Goal: Transaction & Acquisition: Book appointment/travel/reservation

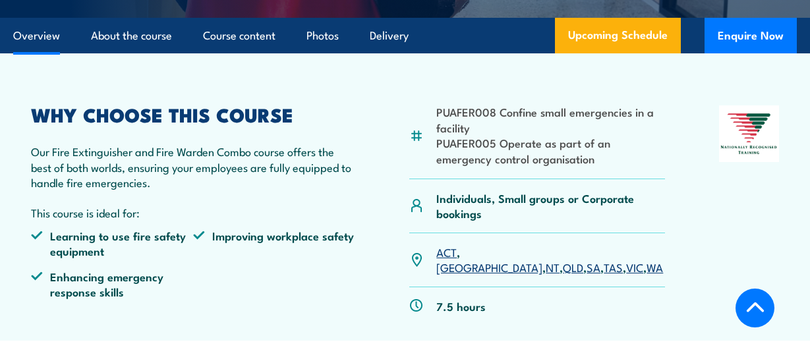
scroll to position [363, 0]
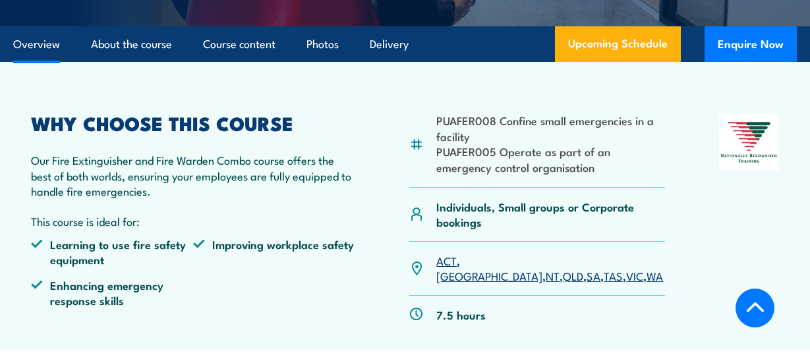
click at [480, 267] on link "NSW" at bounding box center [489, 275] width 106 height 16
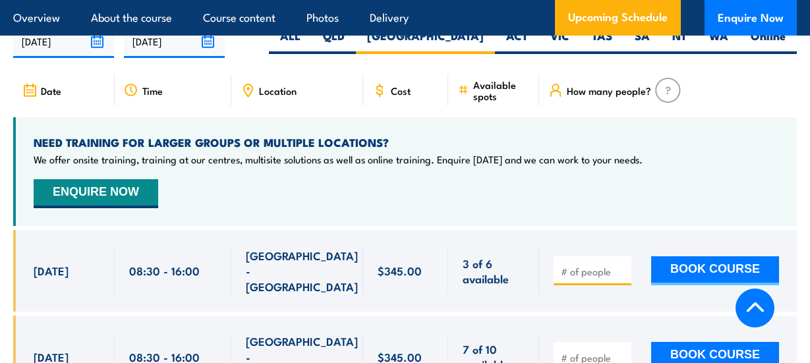
scroll to position [2184, 0]
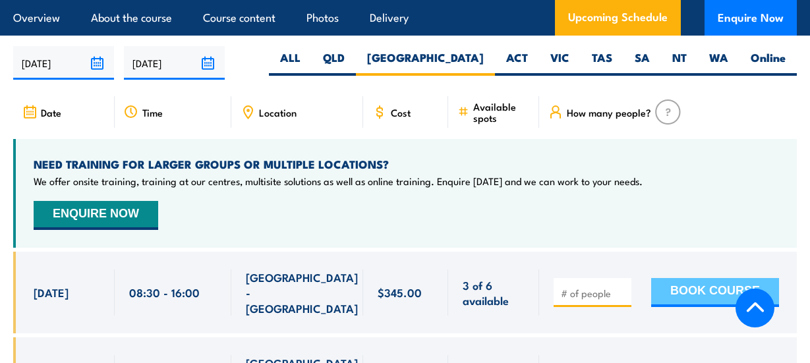
click at [719, 278] on button "BOOK COURSE" at bounding box center [715, 292] width 128 height 29
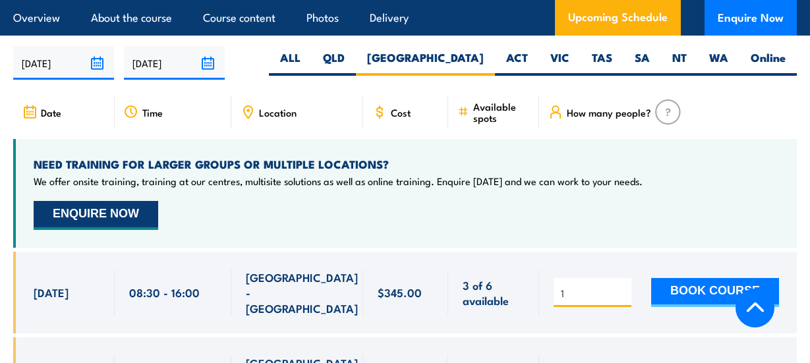
type input "1"
click at [158, 201] on button "ENQUIRE NOW" at bounding box center [96, 215] width 124 height 29
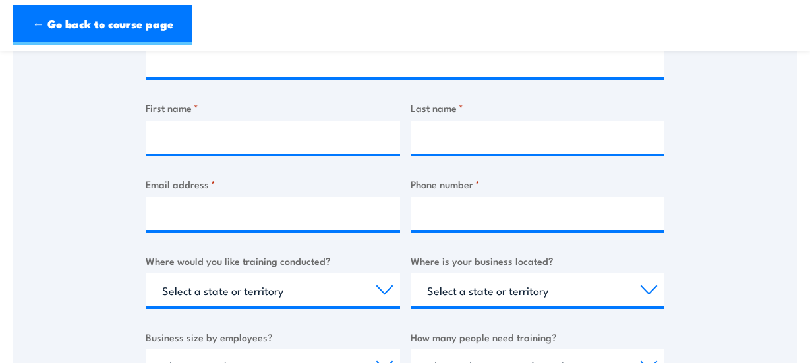
scroll to position [114, 0]
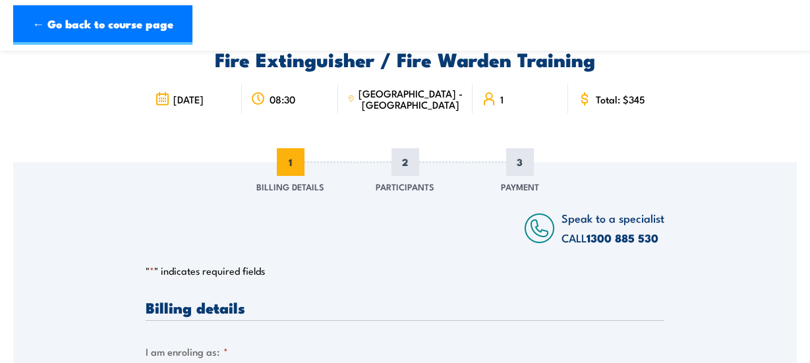
scroll to position [48, 0]
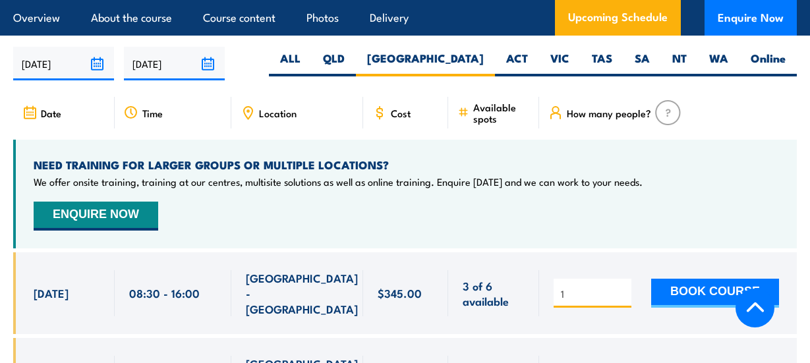
scroll to position [2184, 0]
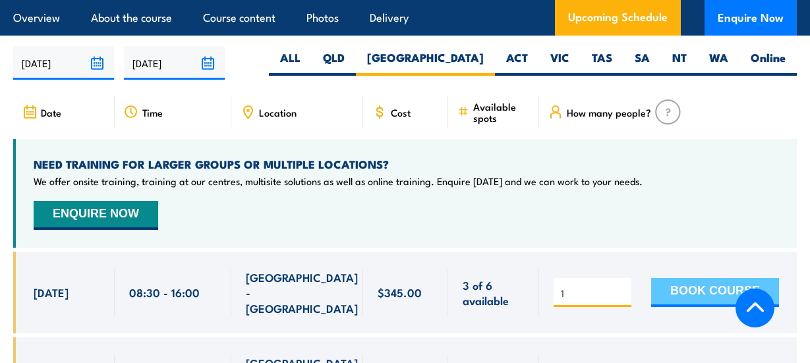
click at [723, 278] on button "BOOK COURSE" at bounding box center [715, 292] width 128 height 29
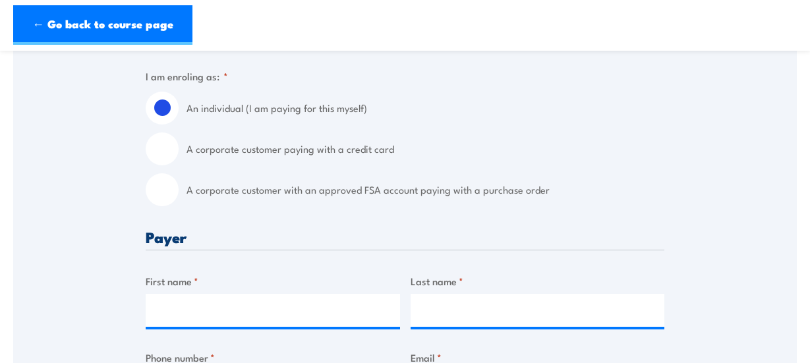
scroll to position [348, 0]
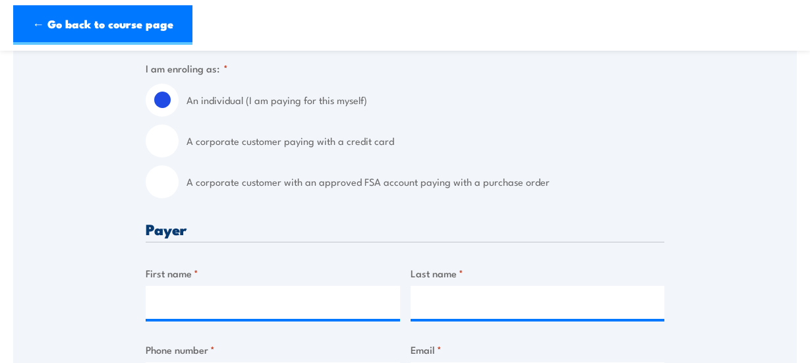
click at [169, 143] on input "A corporate customer paying with a credit card" at bounding box center [162, 140] width 33 height 33
radio input "true"
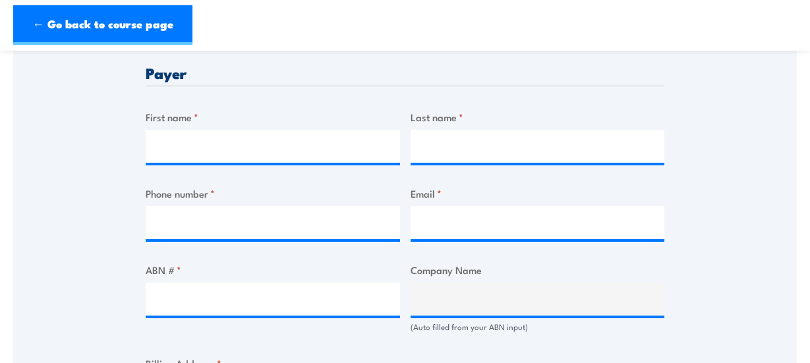
scroll to position [576, 0]
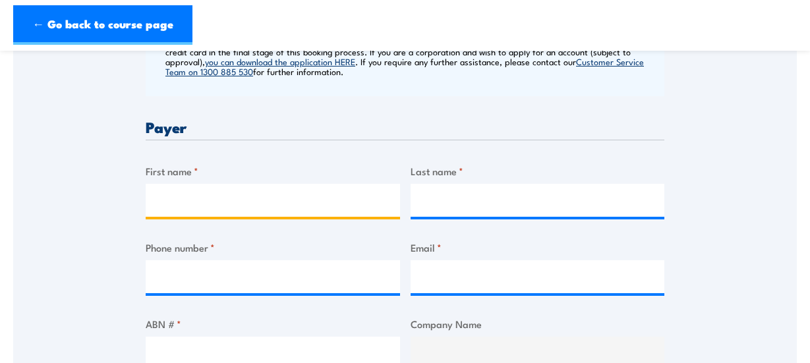
click at [186, 200] on input "First name *" at bounding box center [273, 200] width 254 height 33
type input "Guang"
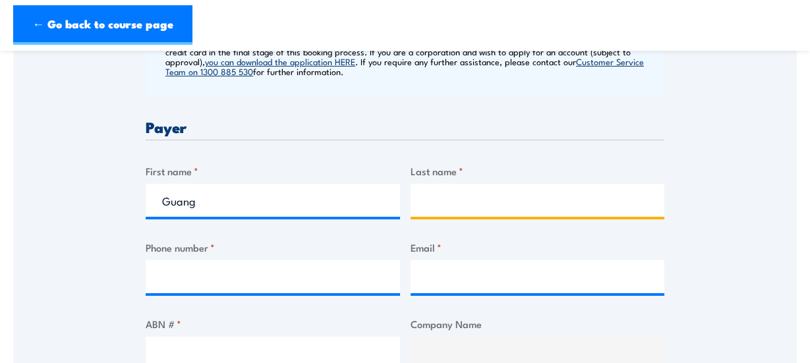
type input "He"
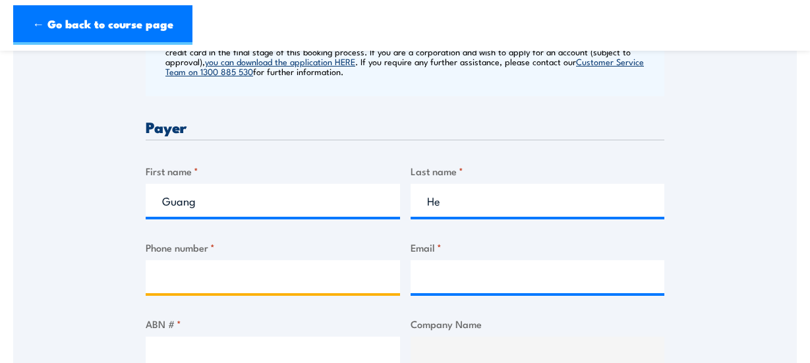
type input "0430439518"
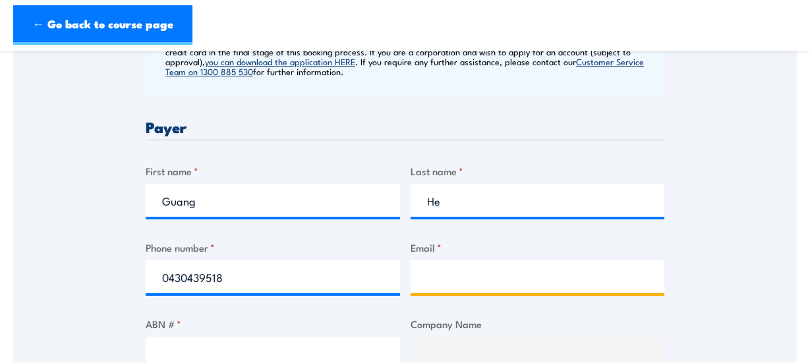
type input "ghbiao@hotmail.com"
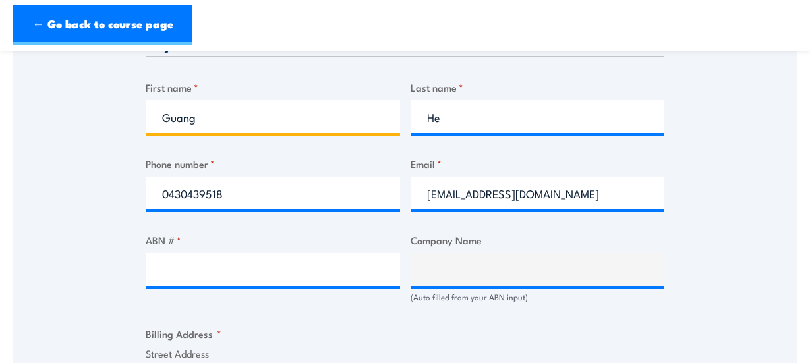
scroll to position [668, 0]
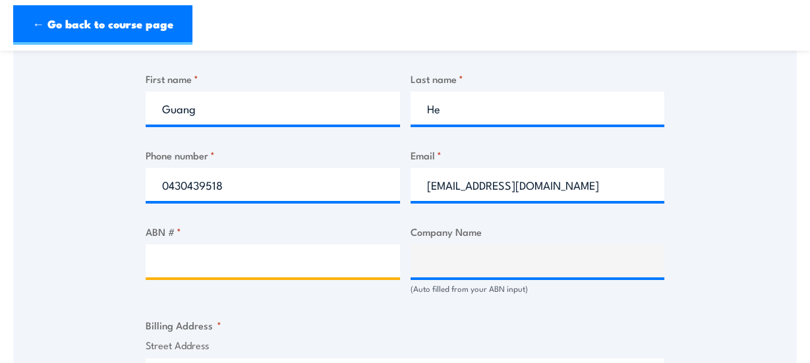
click at [259, 268] on input "ABN # *" at bounding box center [273, 260] width 254 height 33
type input "52647406291"
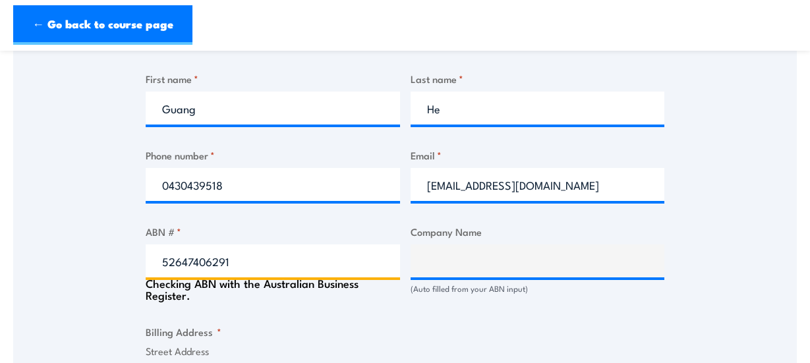
type input "SPECIALISED DISABILITY CARE SERVICES PTY LTD"
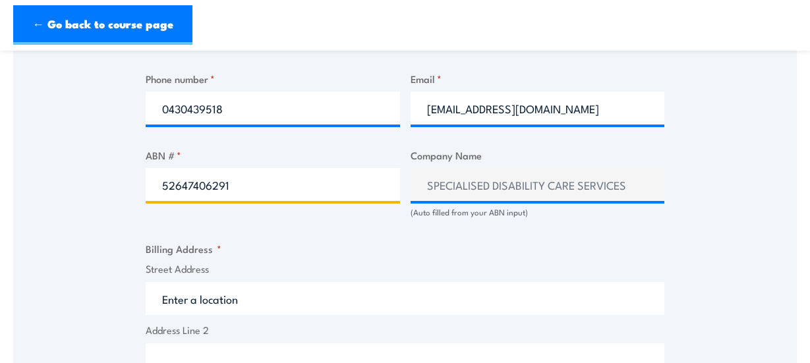
scroll to position [822, 0]
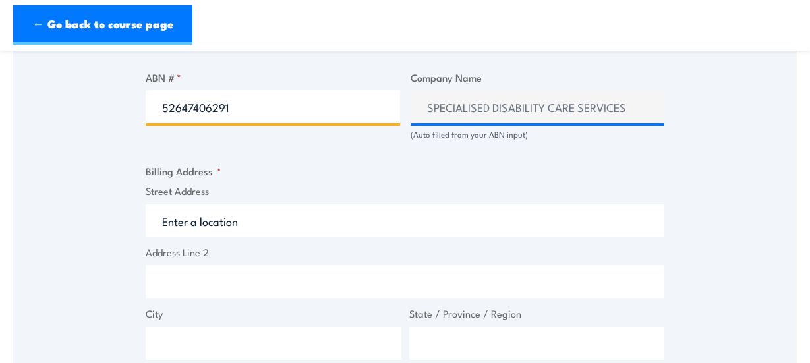
type input "52647406291"
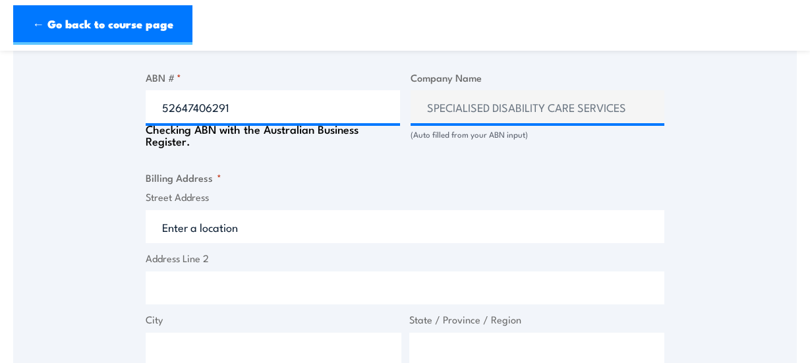
click at [239, 225] on input "Street Address" at bounding box center [405, 226] width 518 height 33
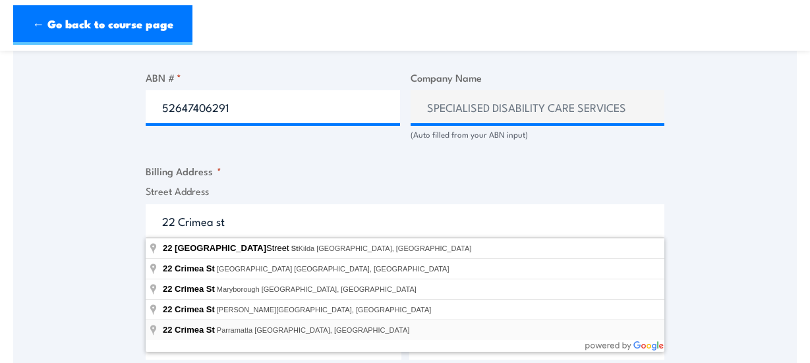
type input "22 Crimea St, Parramatta NSW, Australia"
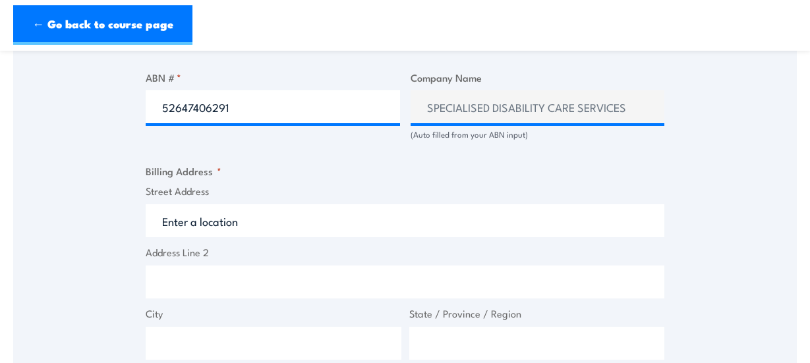
type input "22 Crimea St"
type input "Parramatta"
type input "[GEOGRAPHIC_DATA]"
type input "2150"
select select "Australia"
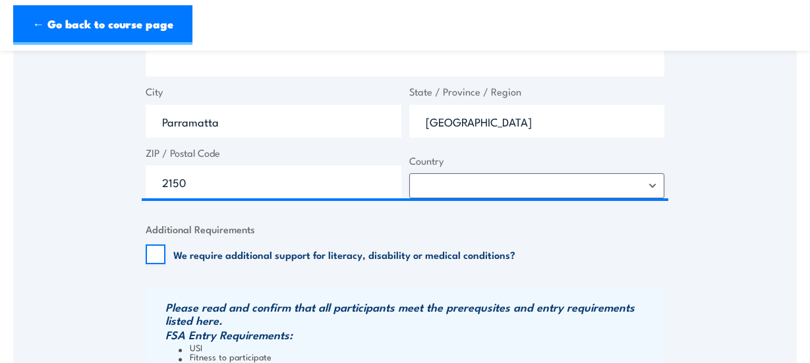
scroll to position [1072, 0]
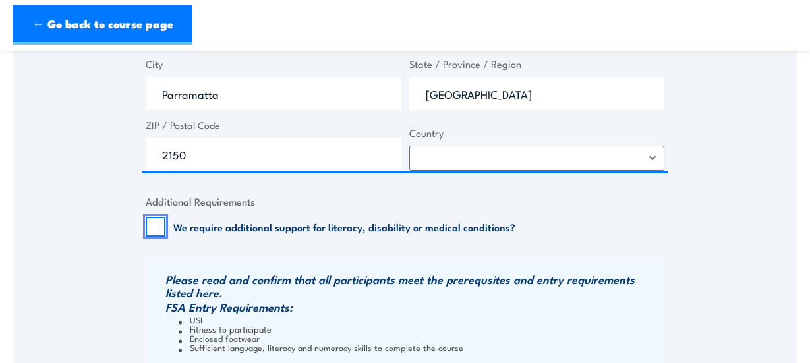
click at [159, 224] on input "We require additional support for literacy, disability or medical conditions?" at bounding box center [156, 227] width 20 height 20
click at [155, 231] on input "We require additional support for literacy, disability or medical conditions?" at bounding box center [156, 227] width 20 height 20
checkbox input "false"
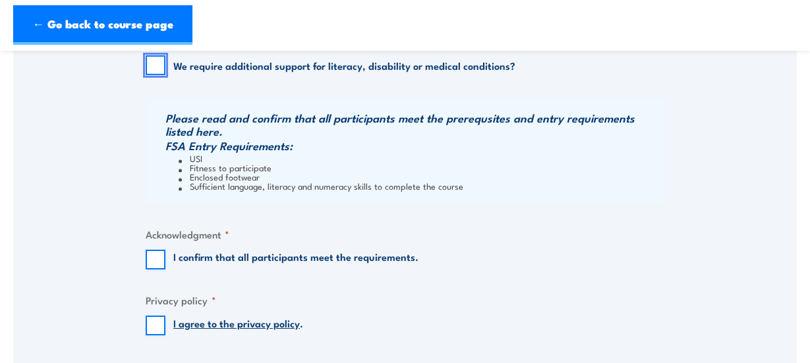
scroll to position [1242, 0]
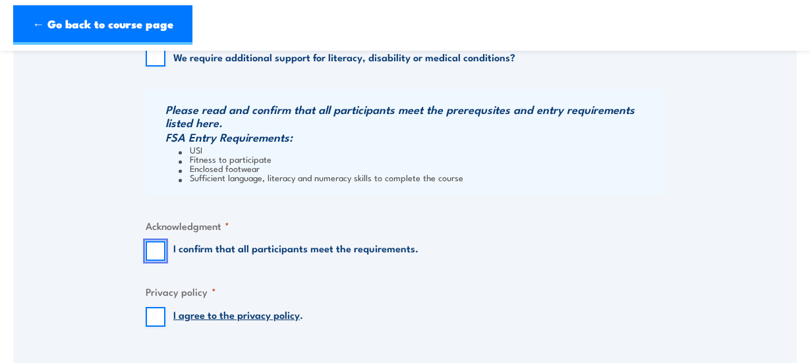
click at [157, 253] on input "I confirm that all participants meet the requirements." at bounding box center [156, 251] width 20 height 20
checkbox input "true"
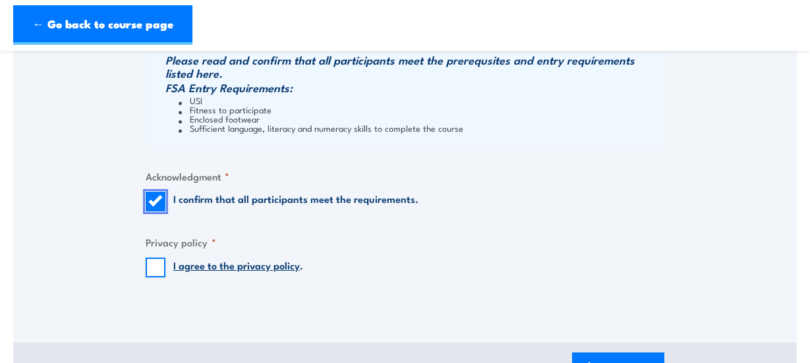
scroll to position [1329, 0]
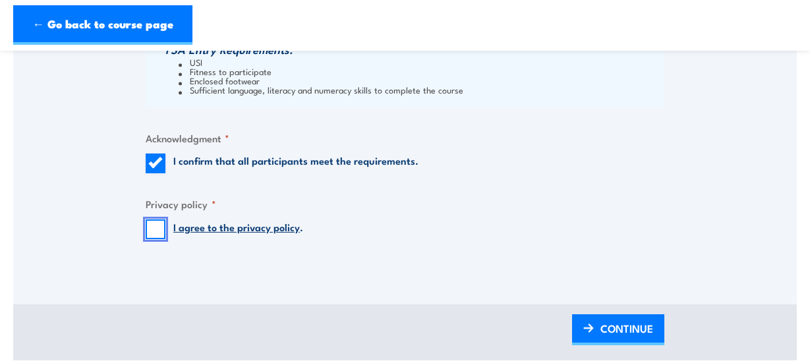
click at [153, 233] on input "I agree to the privacy policy ." at bounding box center [156, 229] width 20 height 20
checkbox input "true"
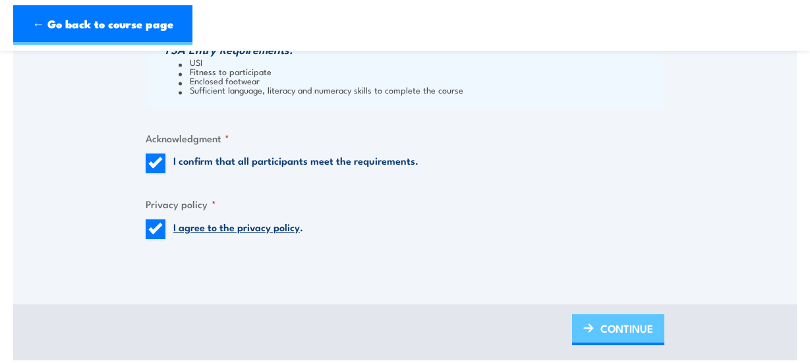
click at [636, 327] on span "CONTINUE" at bounding box center [626, 328] width 53 height 35
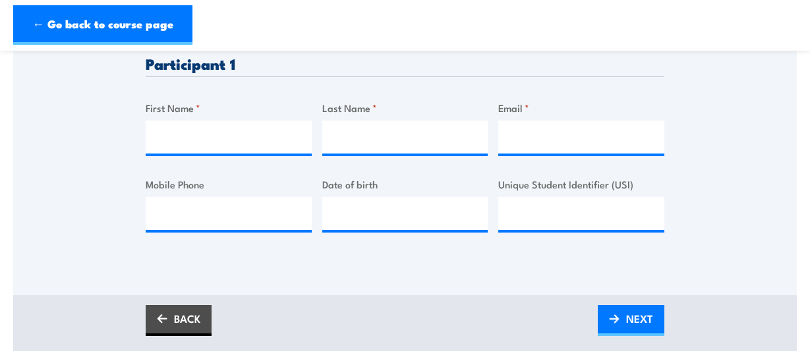
scroll to position [426, 0]
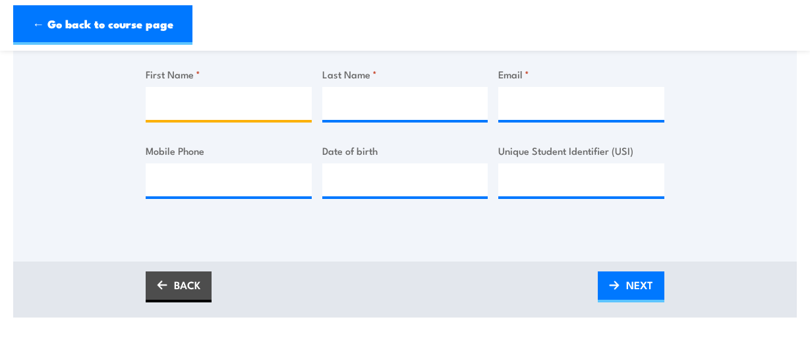
click at [181, 108] on input "First Name *" at bounding box center [229, 103] width 166 height 33
type input "Guang"
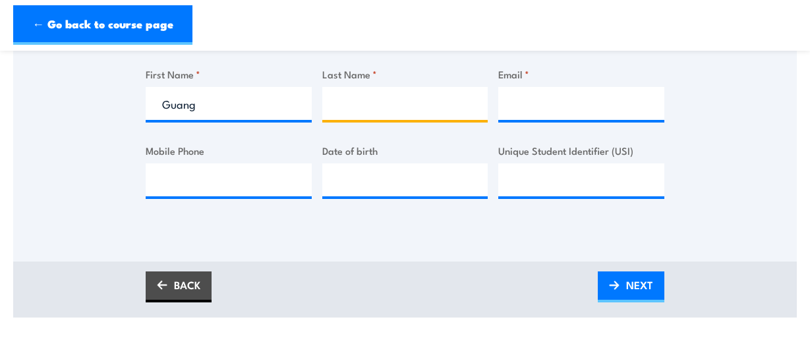
type input "He"
type input "ghbiao@hotmail.com"
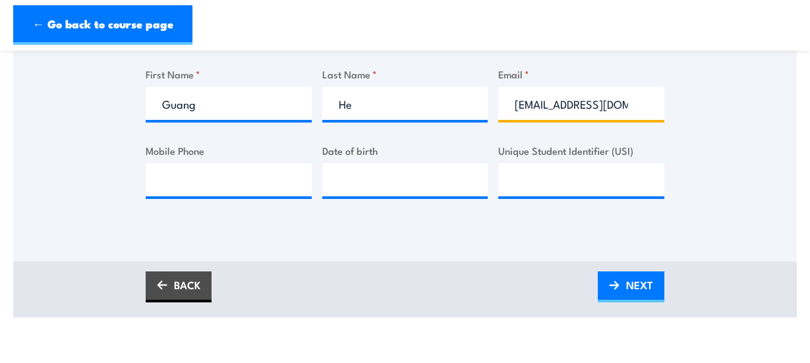
type input "0430439518"
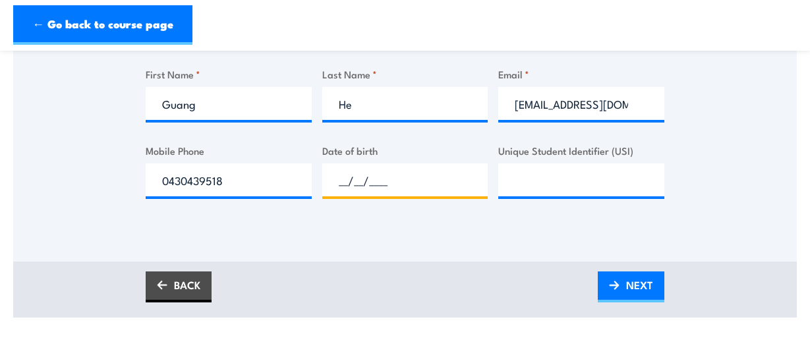
click at [343, 179] on input "__/__/____" at bounding box center [405, 179] width 166 height 33
type input "16/11/1967"
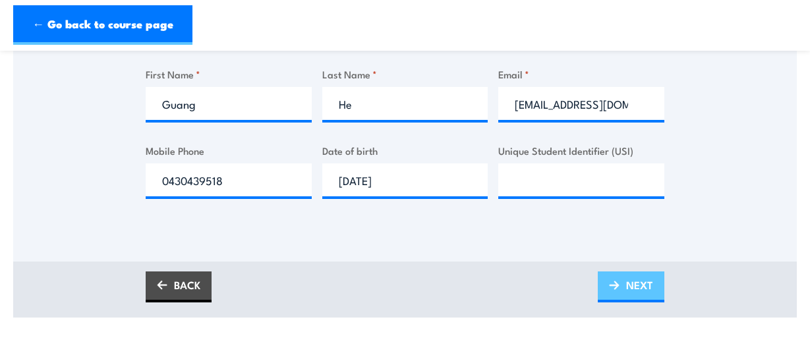
click at [614, 292] on link "NEXT" at bounding box center [630, 286] width 67 height 31
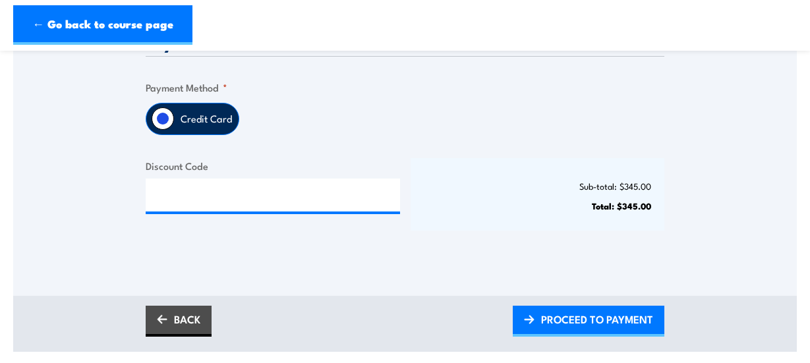
scroll to position [341, 0]
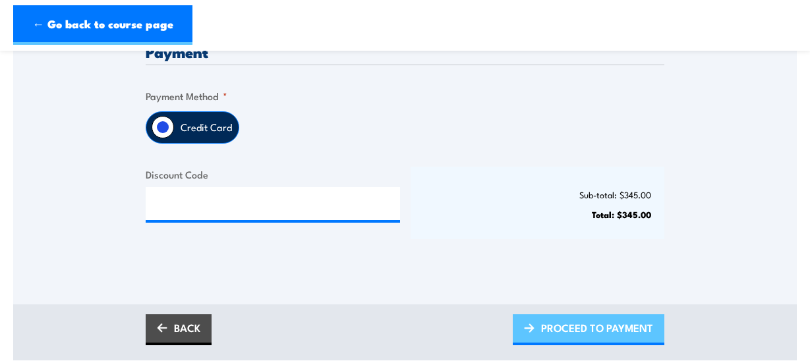
click at [579, 338] on span "PROCEED TO PAYMENT" at bounding box center [597, 327] width 112 height 35
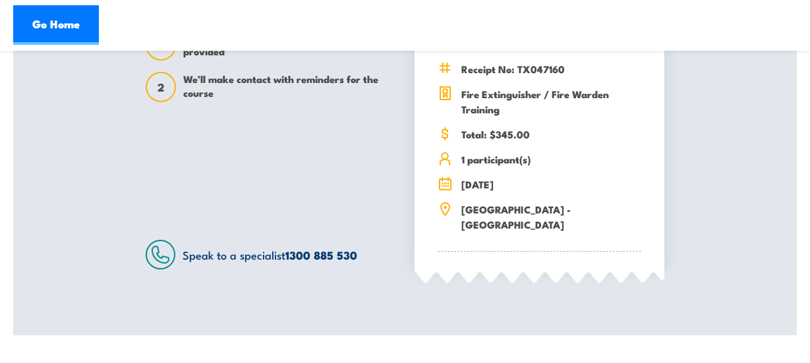
scroll to position [356, 0]
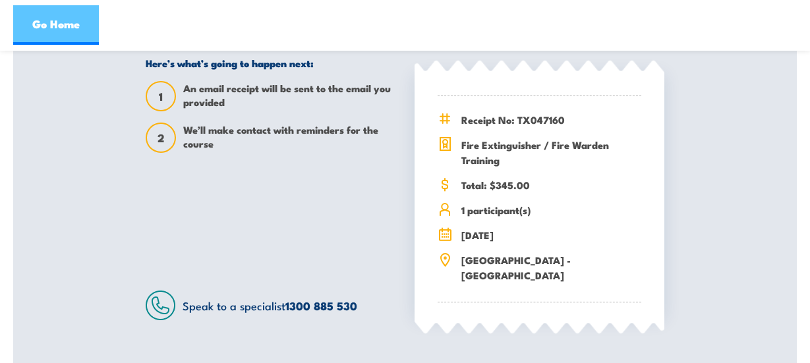
click at [69, 39] on link "Go Home" at bounding box center [56, 25] width 86 height 40
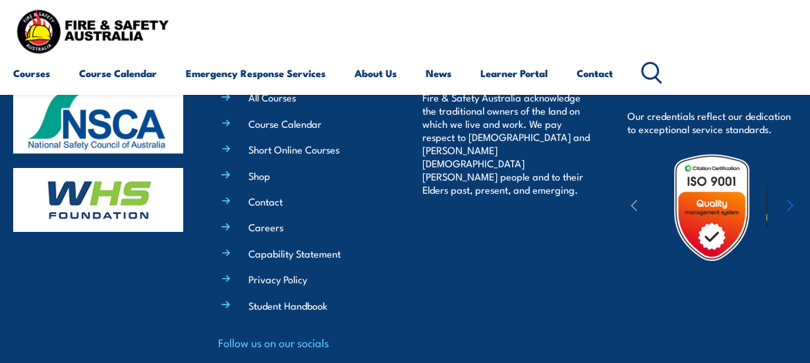
scroll to position [2207, 0]
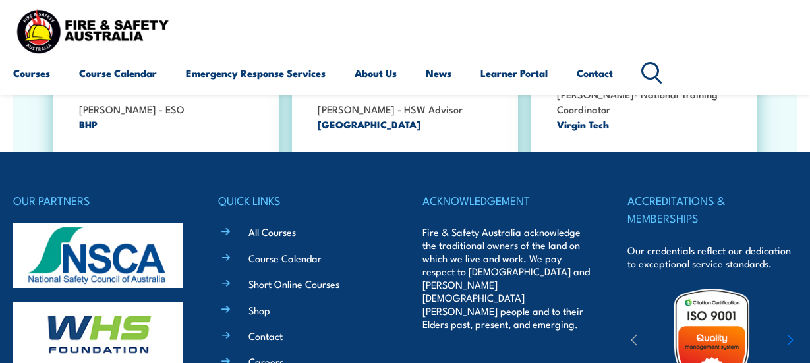
click at [280, 229] on link "All Courses" at bounding box center [271, 232] width 47 height 14
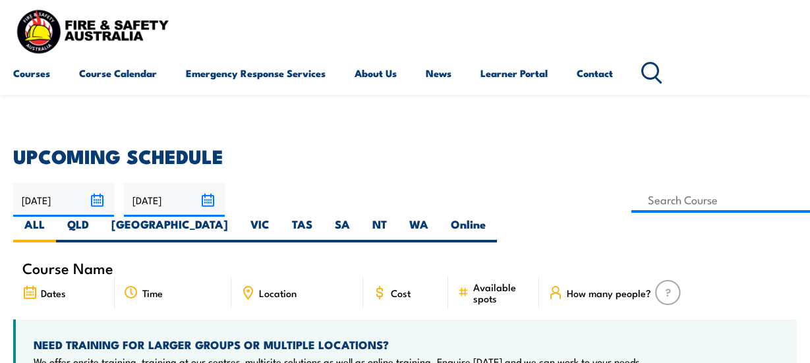
scroll to position [223, 0]
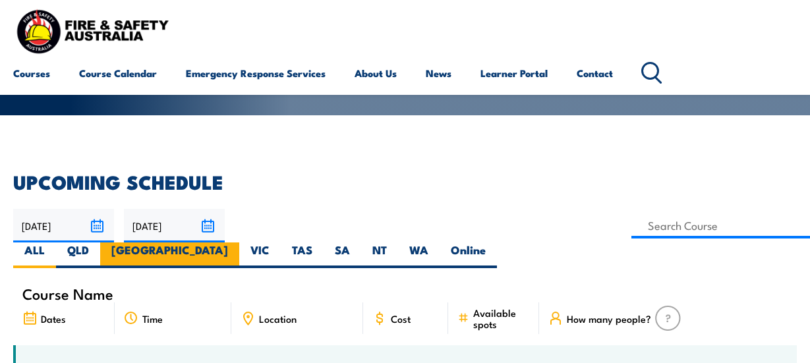
click at [239, 242] on label "[GEOGRAPHIC_DATA]" at bounding box center [169, 255] width 139 height 26
click at [236, 242] on input "[GEOGRAPHIC_DATA]" at bounding box center [232, 246] width 9 height 9
radio input "true"
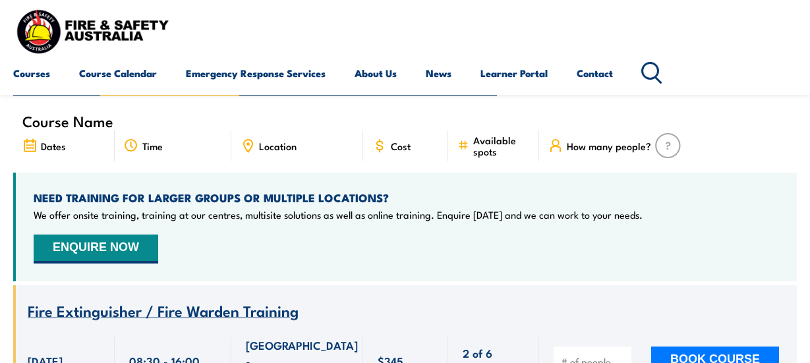
click at [247, 143] on icon at bounding box center [248, 144] width 2 height 2
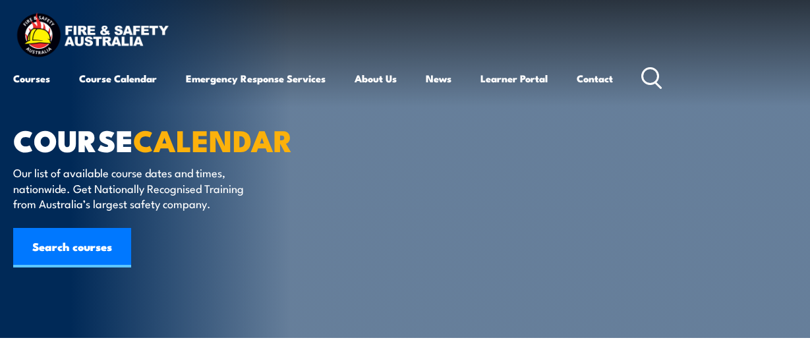
click at [656, 76] on icon at bounding box center [651, 78] width 21 height 22
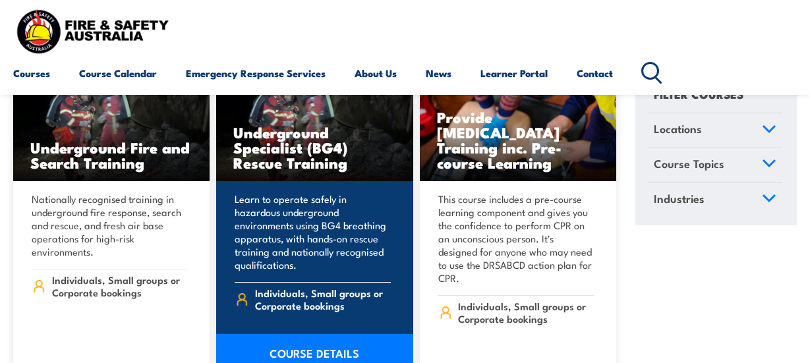
scroll to position [411, 0]
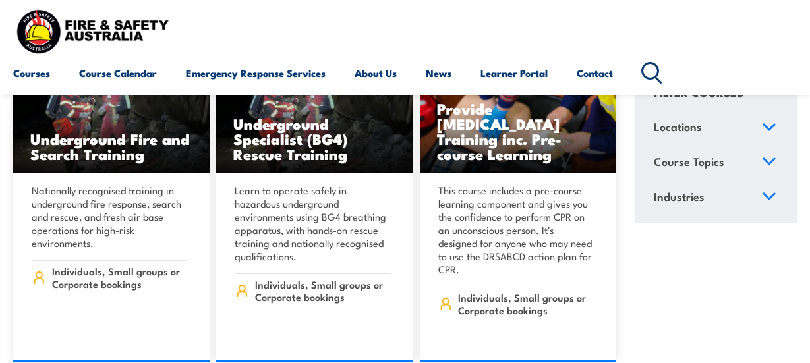
click at [693, 131] on span "Locations" at bounding box center [677, 127] width 48 height 18
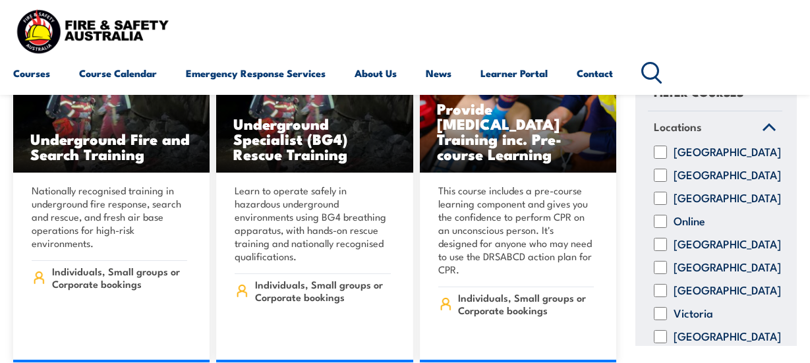
click at [686, 182] on label "[GEOGRAPHIC_DATA]" at bounding box center [726, 175] width 107 height 13
click at [667, 182] on input "[GEOGRAPHIC_DATA]" at bounding box center [659, 175] width 13 height 13
checkbox input "true"
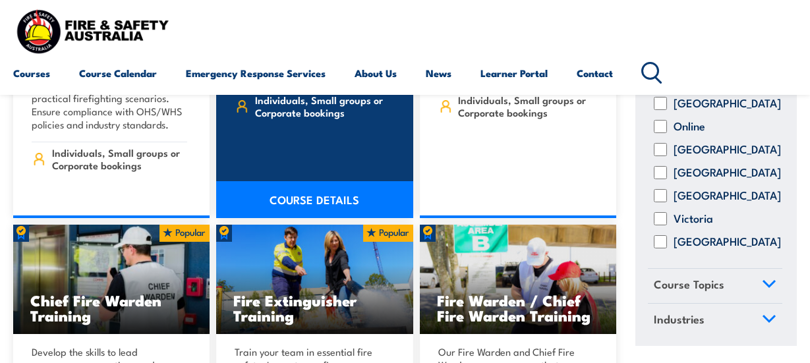
scroll to position [11372, 0]
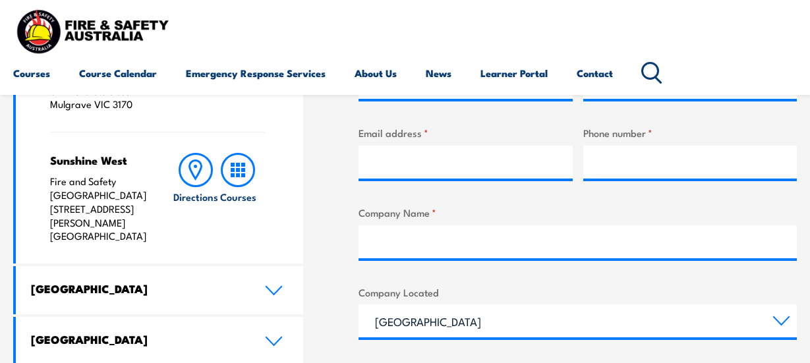
scroll to position [653, 0]
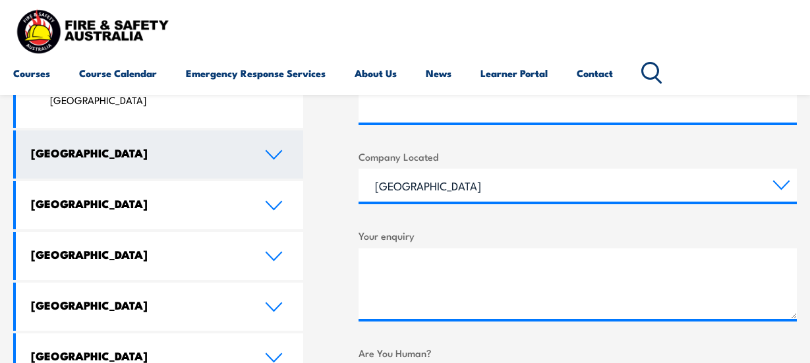
click at [263, 159] on link "[GEOGRAPHIC_DATA]" at bounding box center [159, 154] width 287 height 48
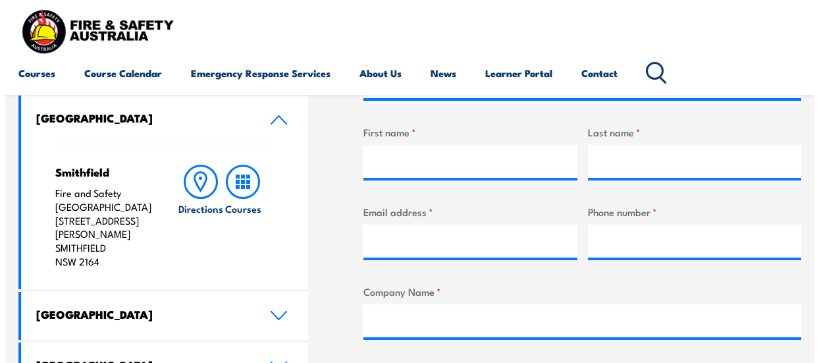
scroll to position [430, 0]
